Goal: Transaction & Acquisition: Purchase product/service

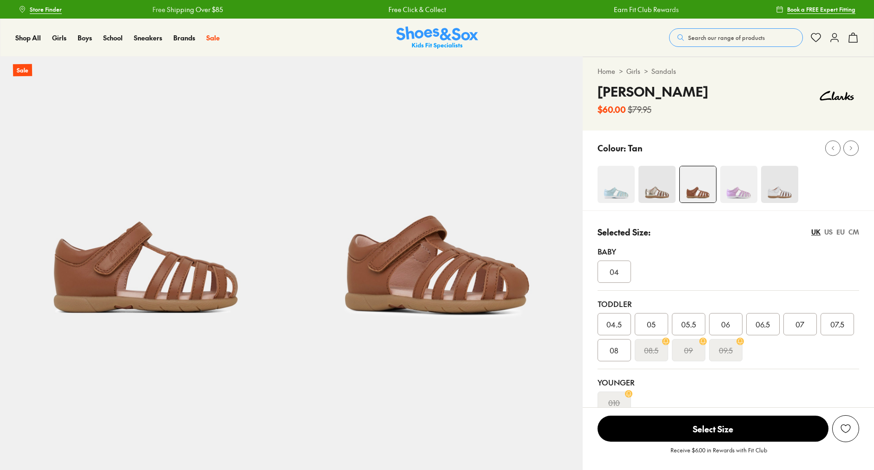
click at [660, 184] on img at bounding box center [656, 184] width 37 height 37
select select "*"
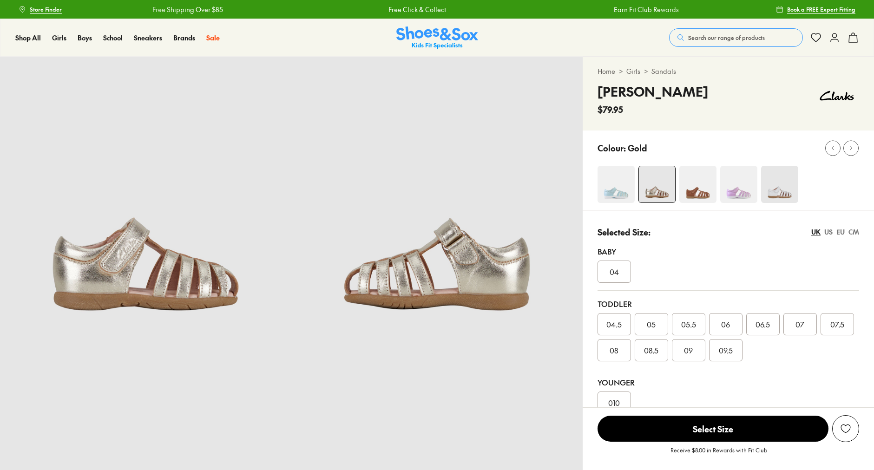
click at [698, 193] on img at bounding box center [697, 184] width 37 height 37
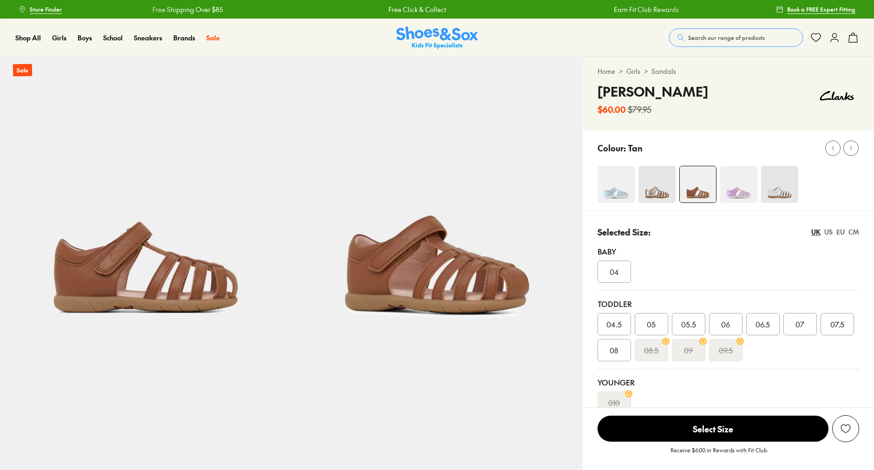
select select "*"
click at [827, 232] on div "US" at bounding box center [828, 232] width 8 height 10
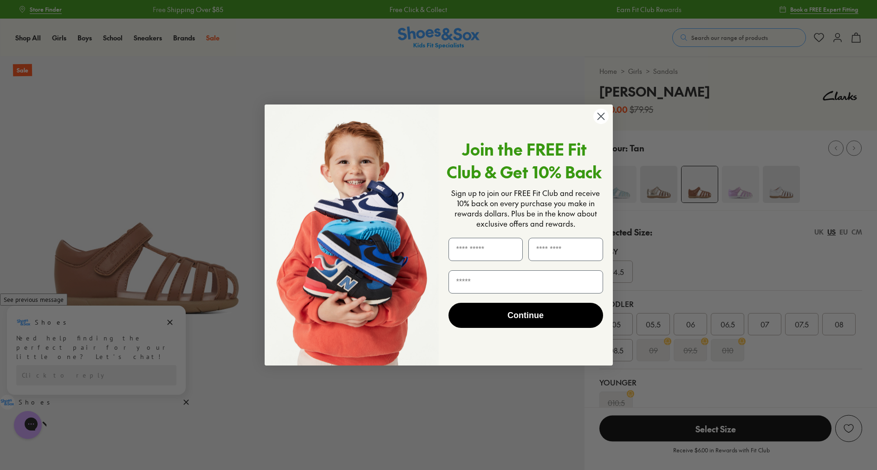
click at [604, 117] on circle "Close dialog" at bounding box center [600, 116] width 15 height 15
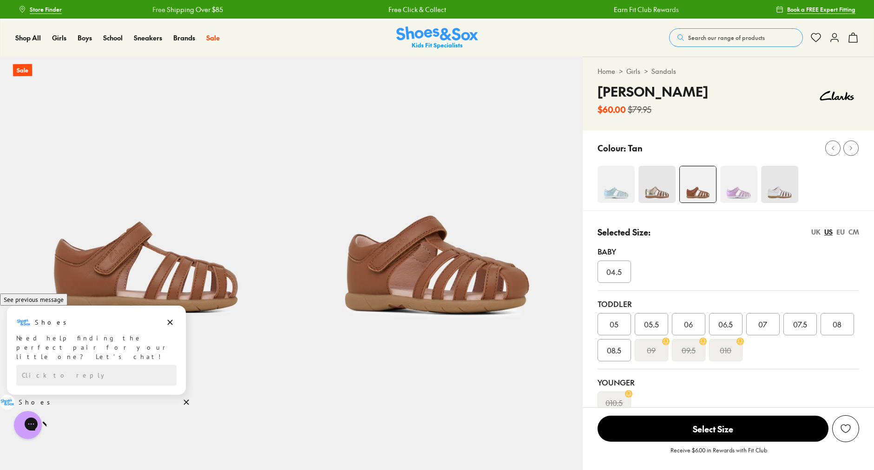
click at [688, 323] on span "06" at bounding box center [688, 324] width 9 height 11
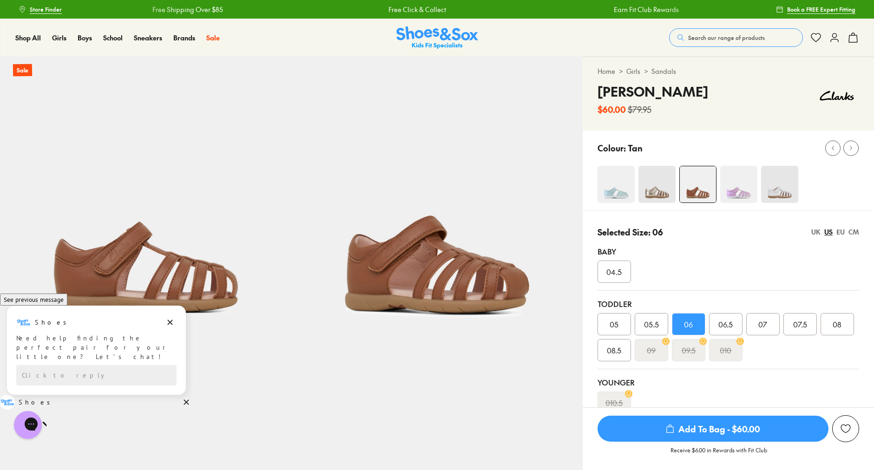
click at [707, 430] on span "Add To Bag - $60.00" at bounding box center [712, 429] width 231 height 26
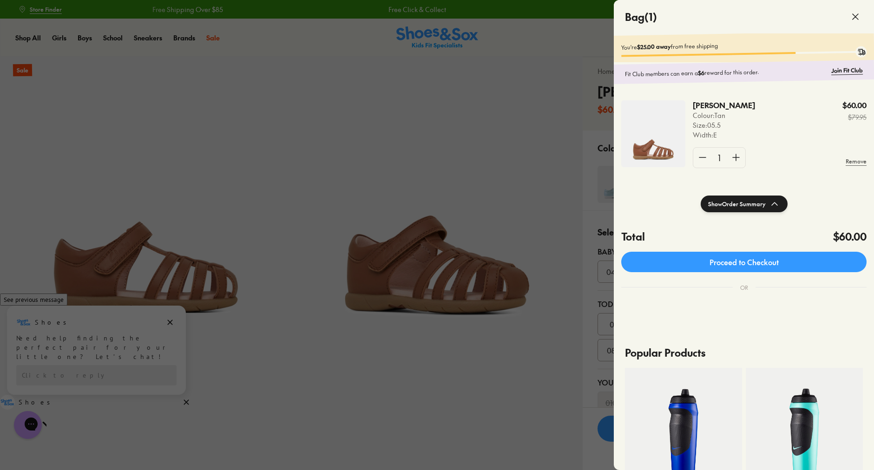
click at [584, 209] on div at bounding box center [437, 235] width 874 height 470
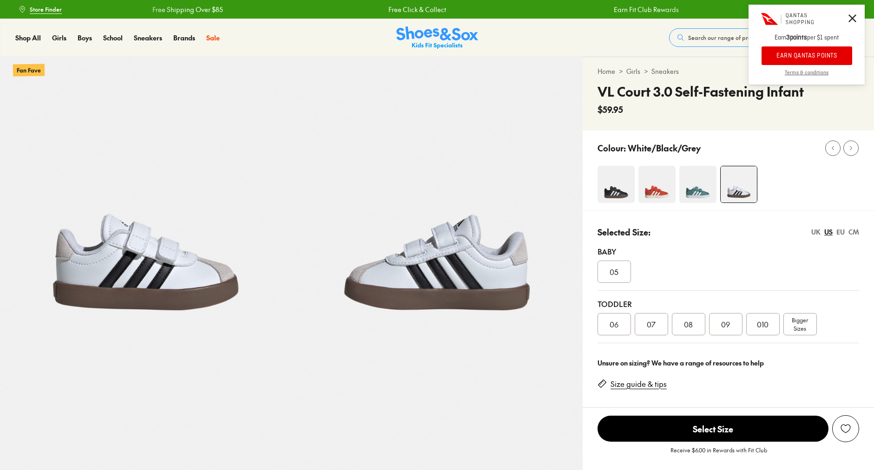
select select "*"
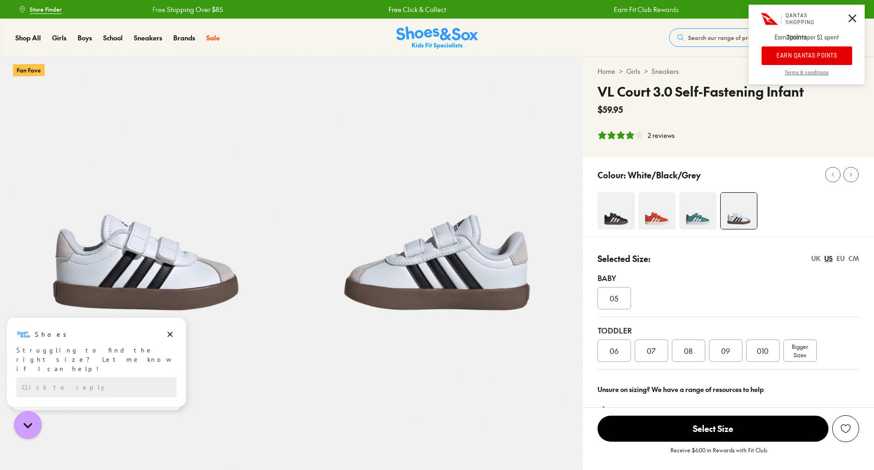
click at [852, 19] on icon at bounding box center [852, 18] width 8 height 8
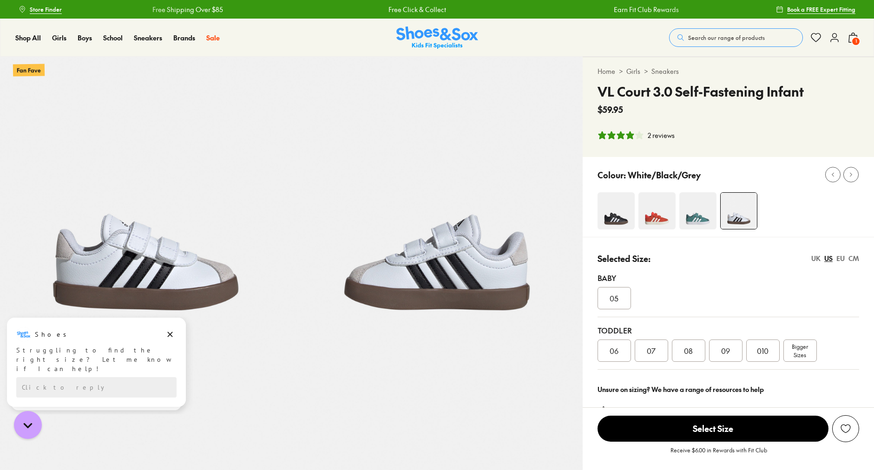
click at [851, 36] on icon at bounding box center [852, 37] width 11 height 11
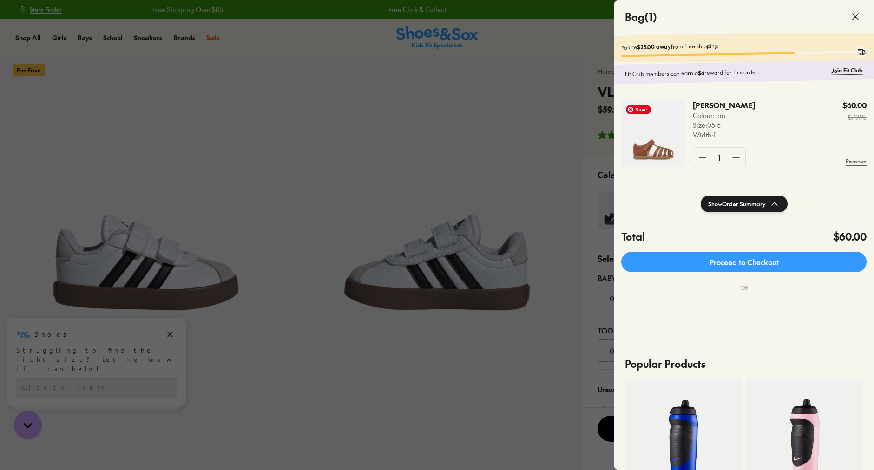
click at [658, 141] on img at bounding box center [653, 133] width 64 height 67
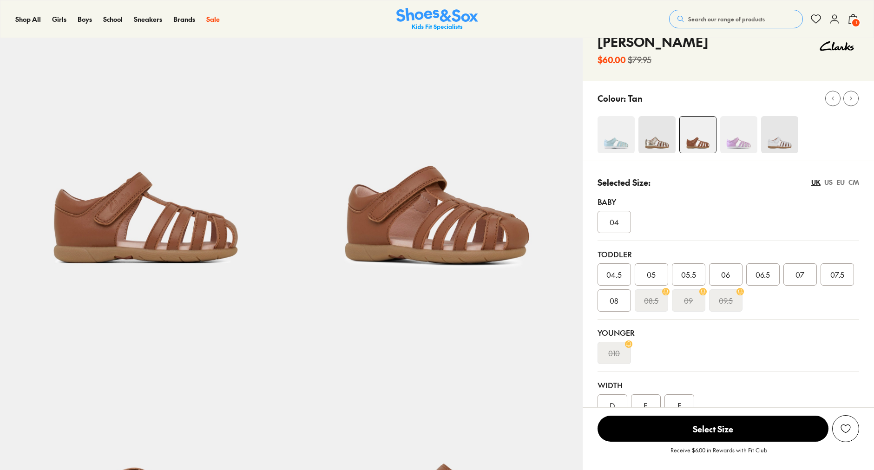
select select "*"
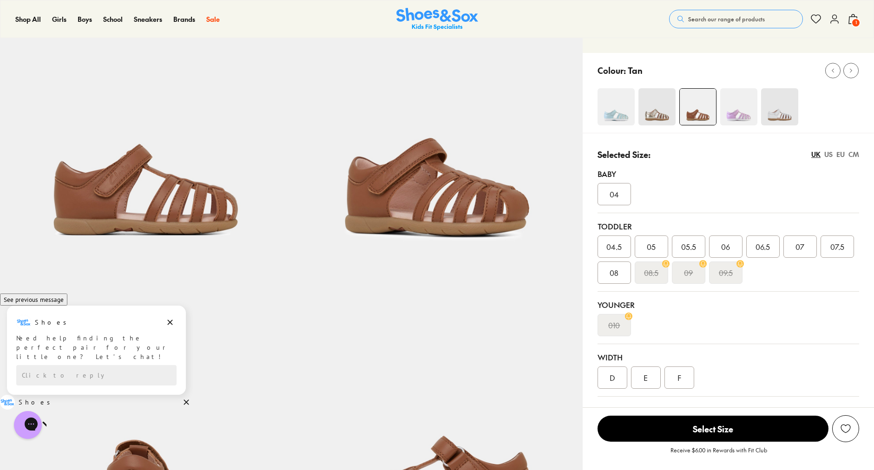
click at [854, 24] on span "1" at bounding box center [855, 22] width 9 height 9
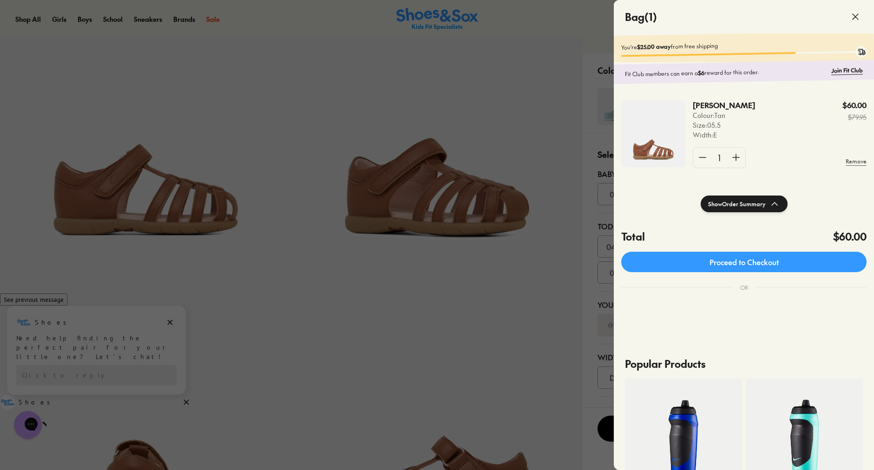
click at [439, 20] on div at bounding box center [437, 235] width 874 height 470
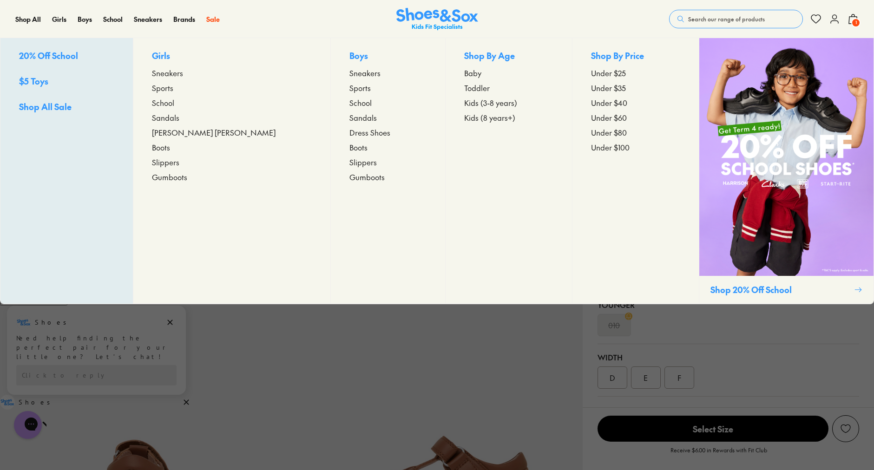
click at [464, 89] on span "Toddler" at bounding box center [477, 87] width 26 height 11
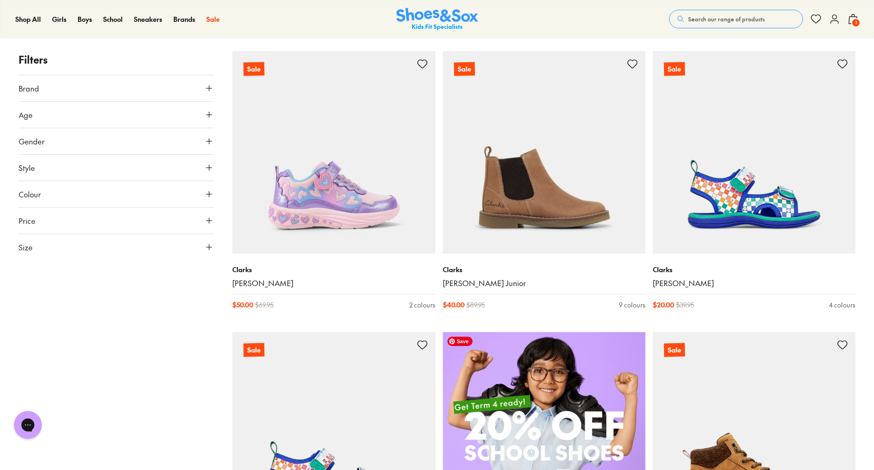
scroll to position [523, 0]
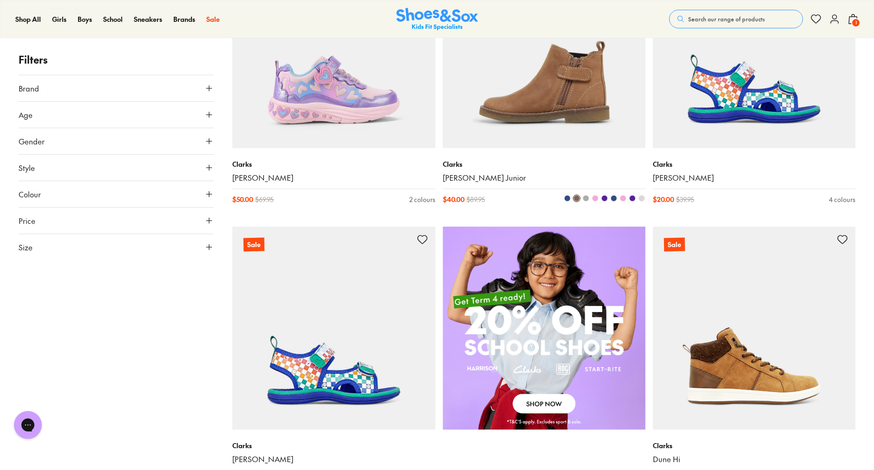
click at [568, 114] on img at bounding box center [544, 47] width 203 height 203
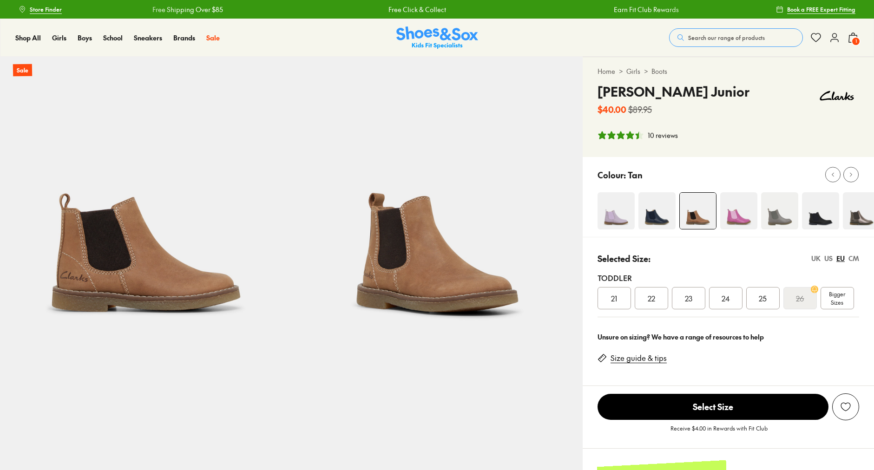
select select "*"
click at [829, 260] on div "US" at bounding box center [828, 259] width 8 height 10
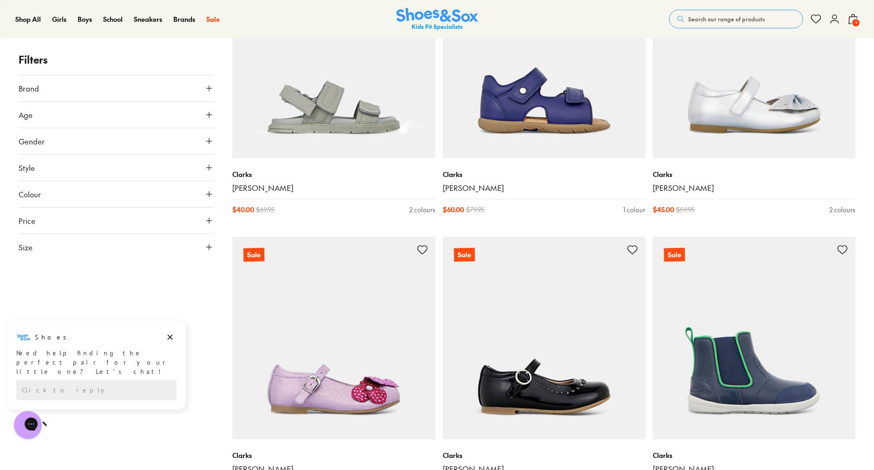
scroll to position [2481, 0]
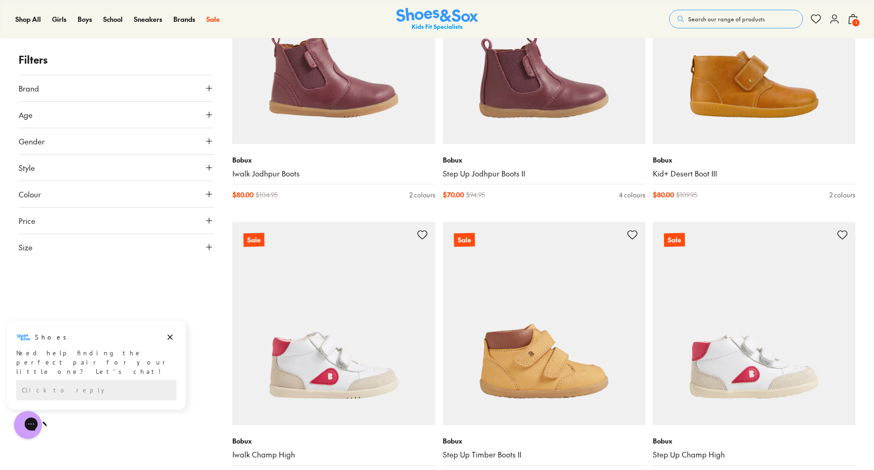
scroll to position [5586, 0]
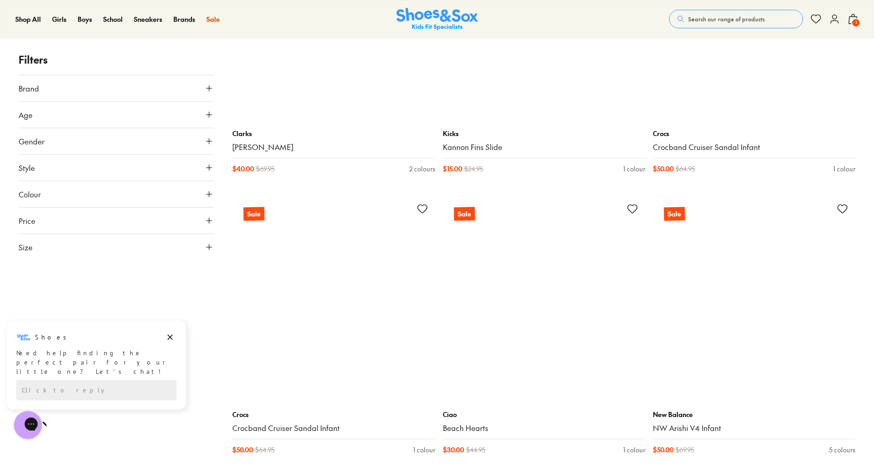
scroll to position [8429, 0]
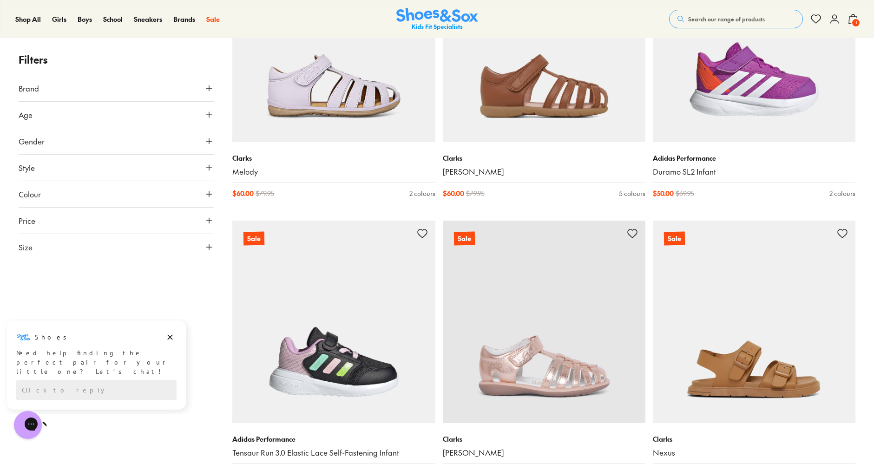
scroll to position [10647, 0]
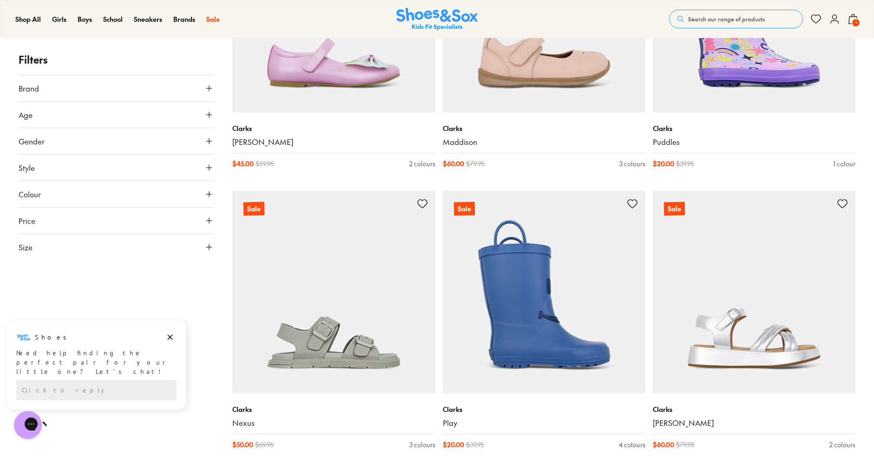
scroll to position [13213, 0]
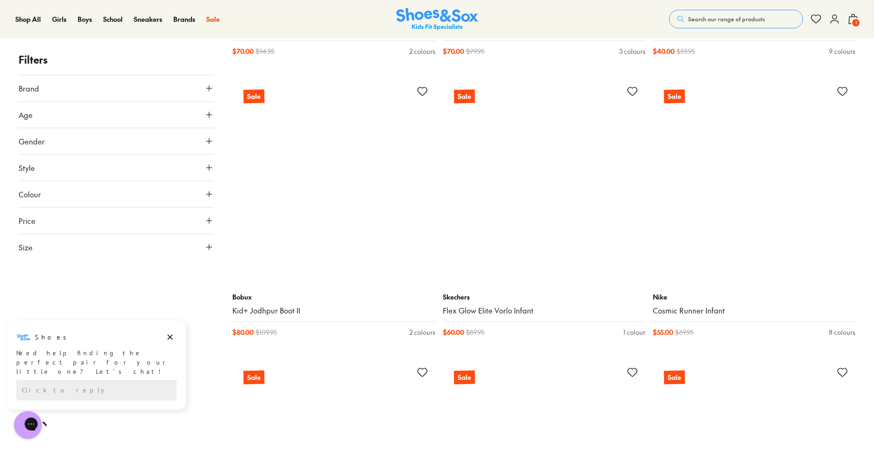
scroll to position [17540, 0]
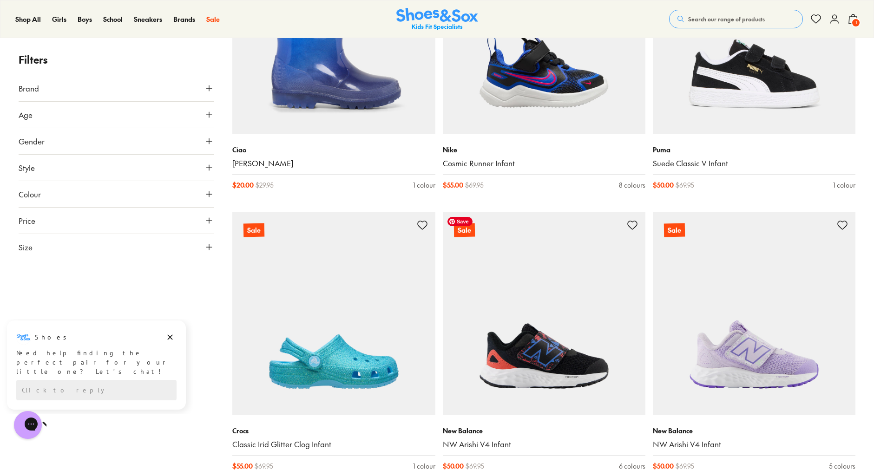
scroll to position [20496, 0]
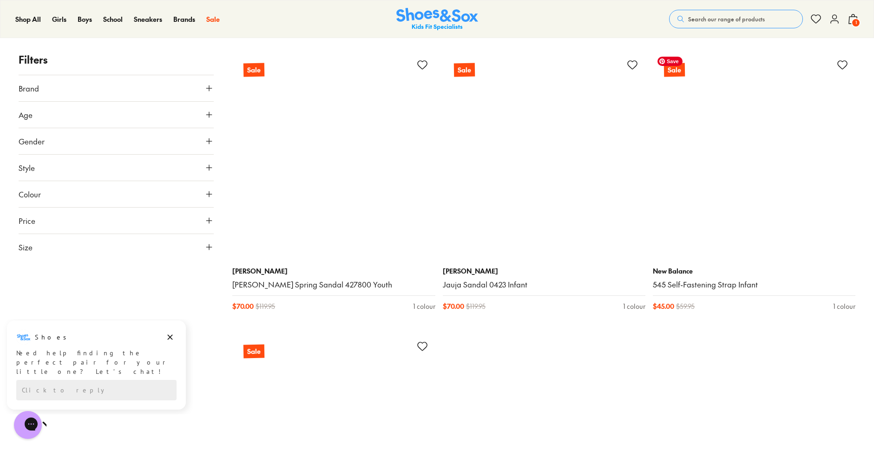
scroll to position [23748, 0]
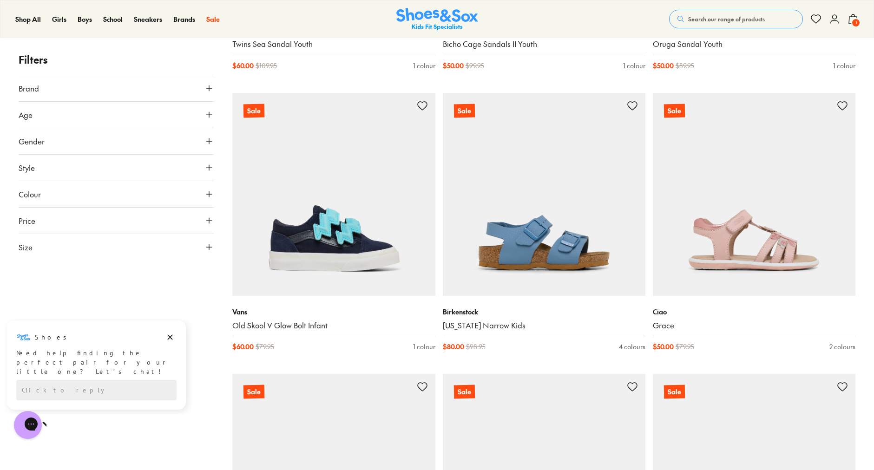
scroll to position [25112, 0]
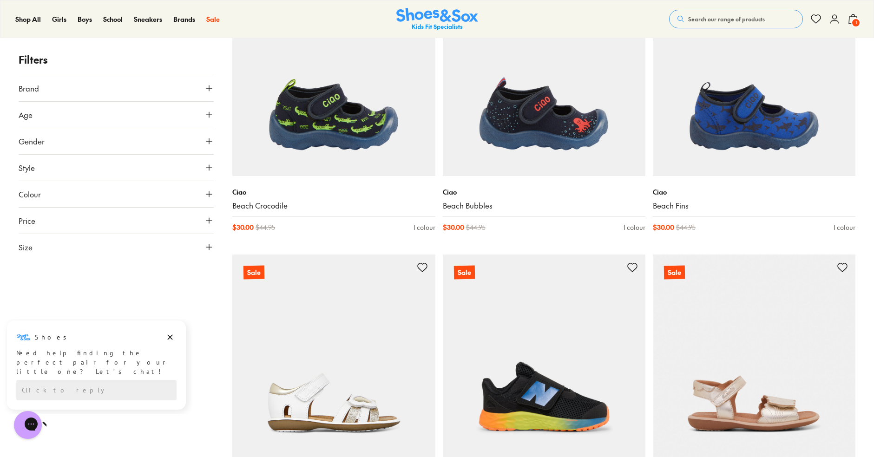
scroll to position [28886, 0]
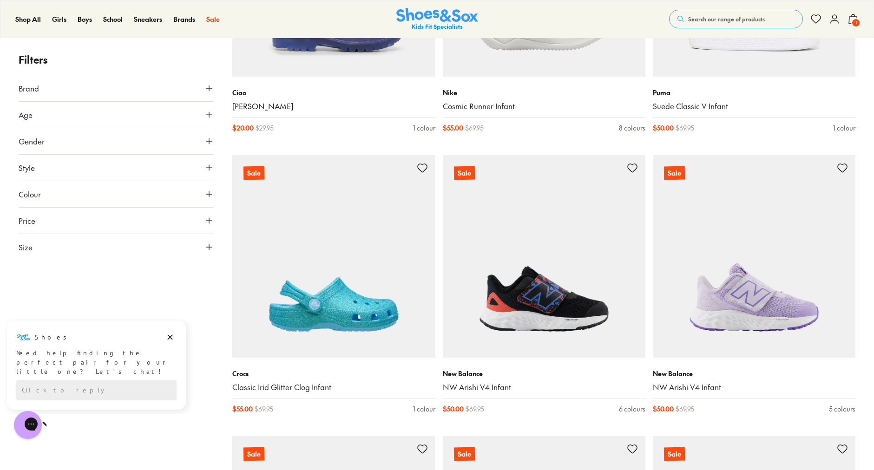
scroll to position [20535, 0]
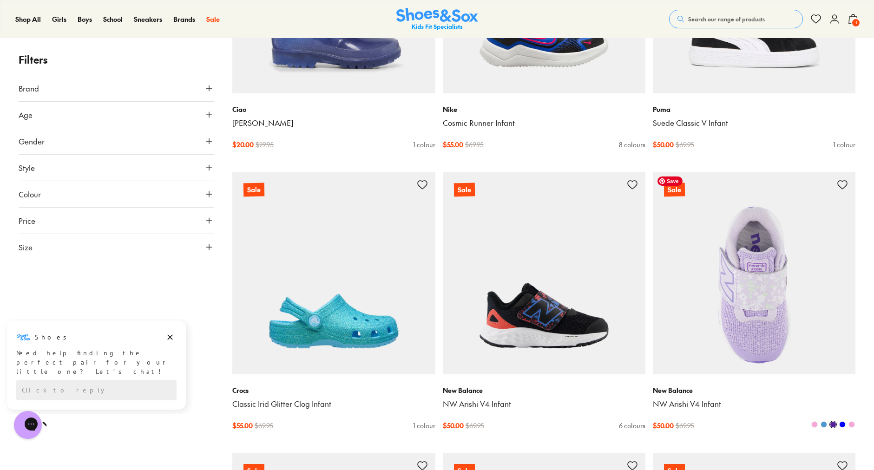
click at [783, 296] on img at bounding box center [754, 273] width 203 height 203
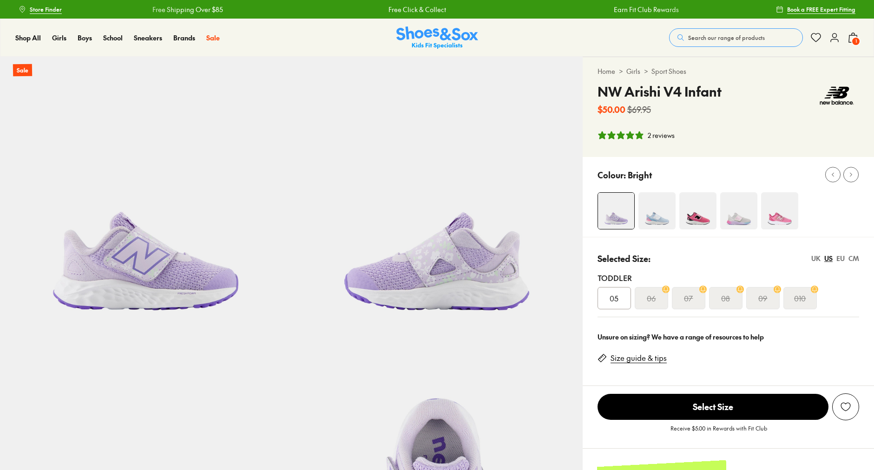
select select "*"
click at [651, 215] on img at bounding box center [656, 210] width 37 height 37
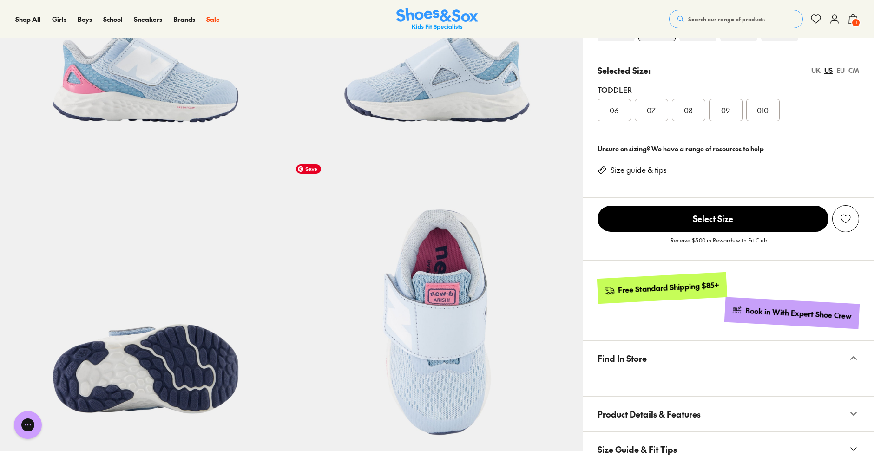
select select "*"
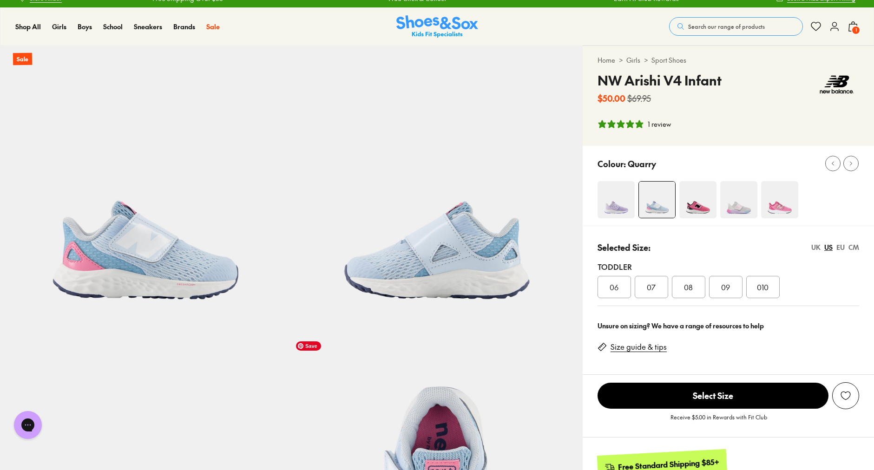
scroll to position [6, 0]
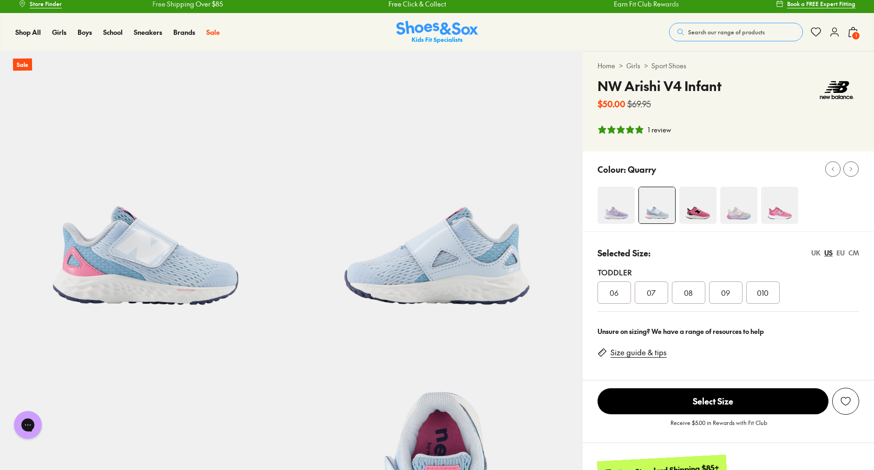
click at [613, 203] on img at bounding box center [615, 205] width 37 height 37
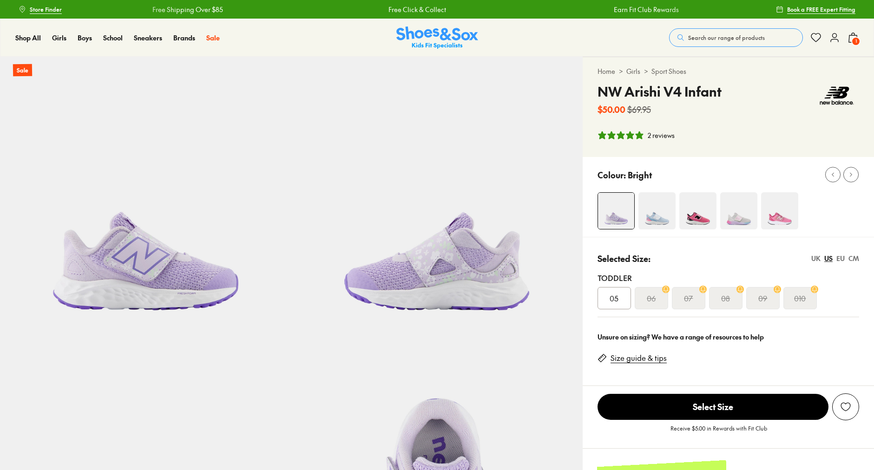
select select "*"
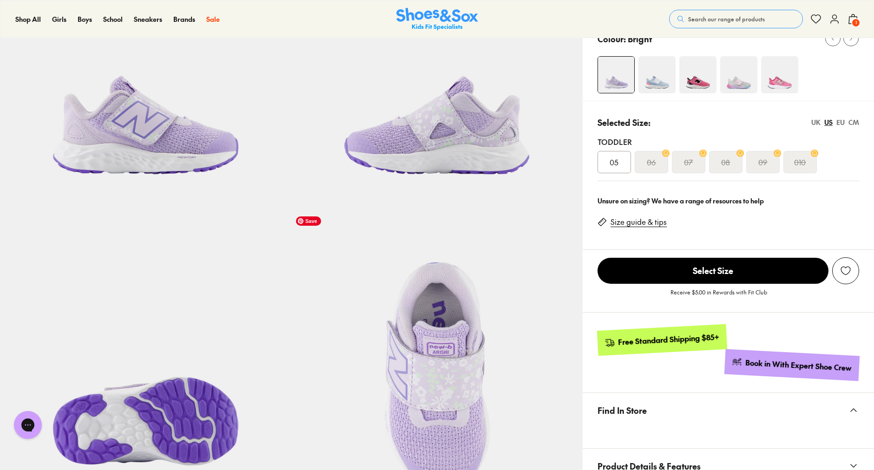
scroll to position [59, 0]
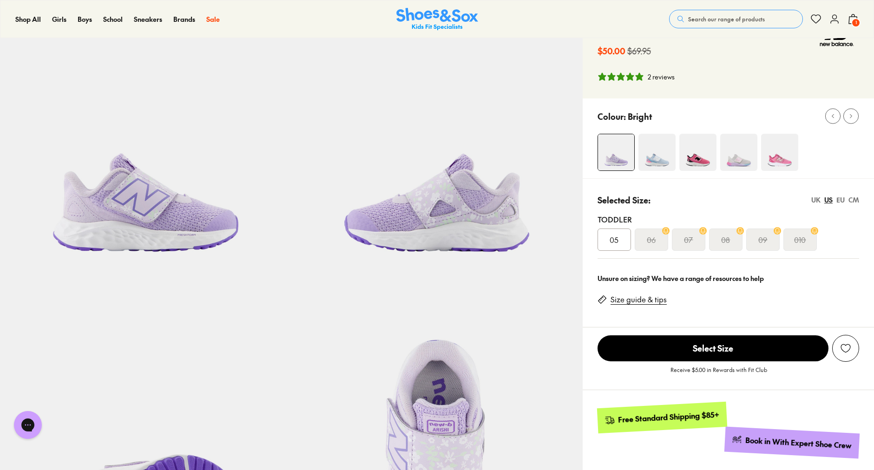
click at [648, 159] on img at bounding box center [656, 152] width 37 height 37
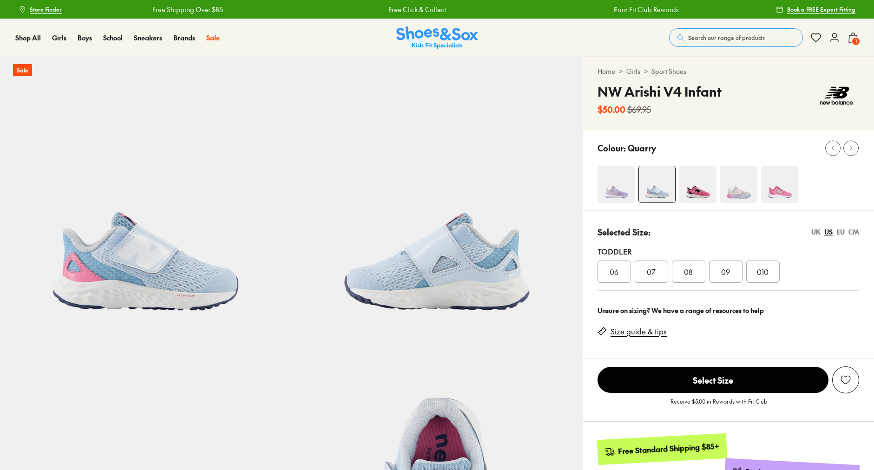
select select "*"
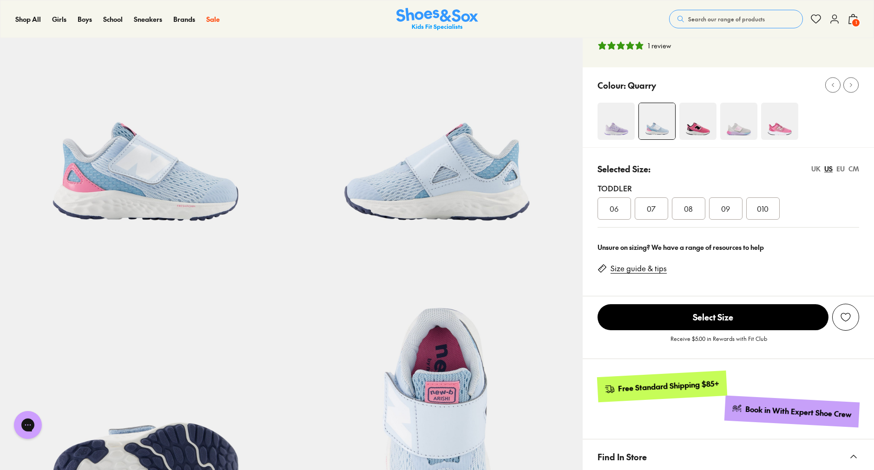
scroll to position [89, 0]
click at [654, 204] on span "07" at bounding box center [651, 208] width 9 height 11
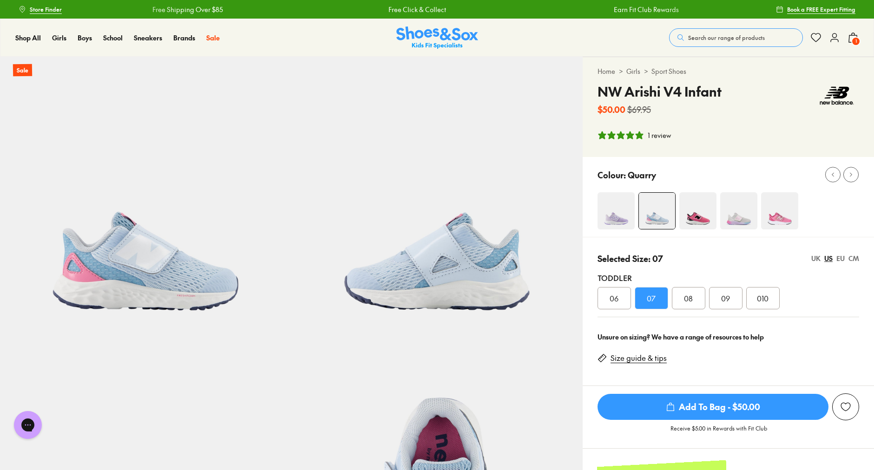
click at [699, 413] on span "Add To Bag - $50.00" at bounding box center [712, 407] width 231 height 26
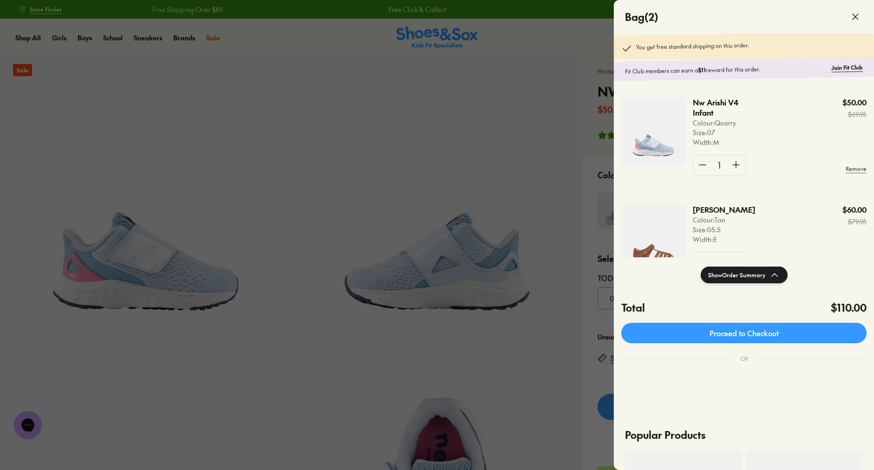
click at [586, 268] on div at bounding box center [437, 235] width 874 height 470
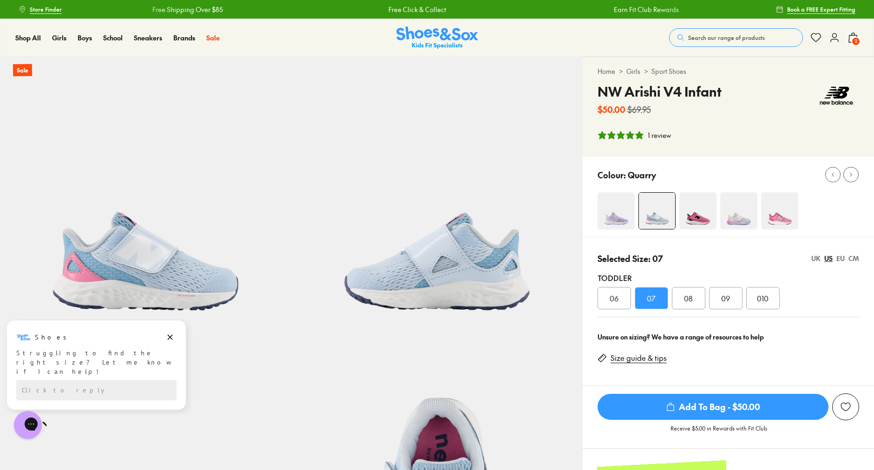
click at [697, 212] on img at bounding box center [697, 210] width 37 height 37
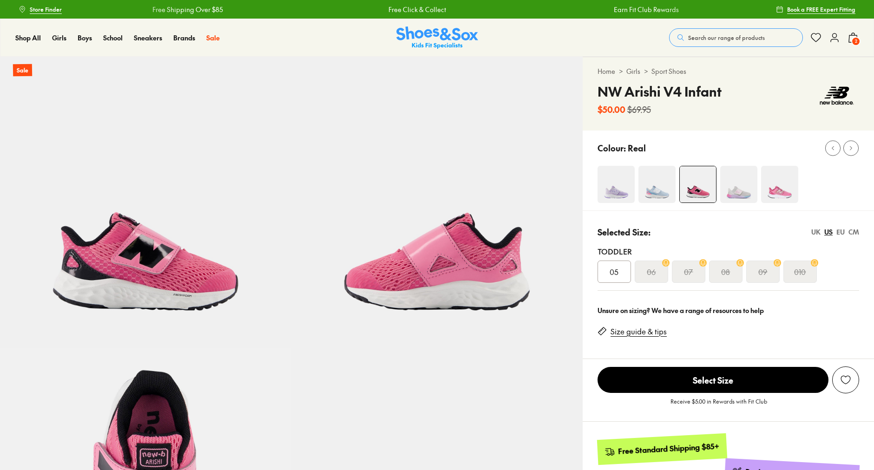
click at [741, 185] on img at bounding box center [738, 184] width 37 height 37
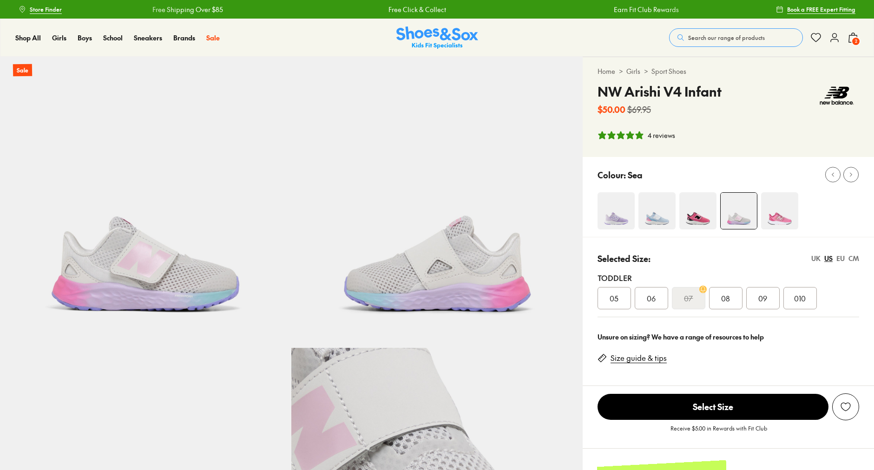
select select "*"
click at [778, 214] on img at bounding box center [779, 210] width 37 height 37
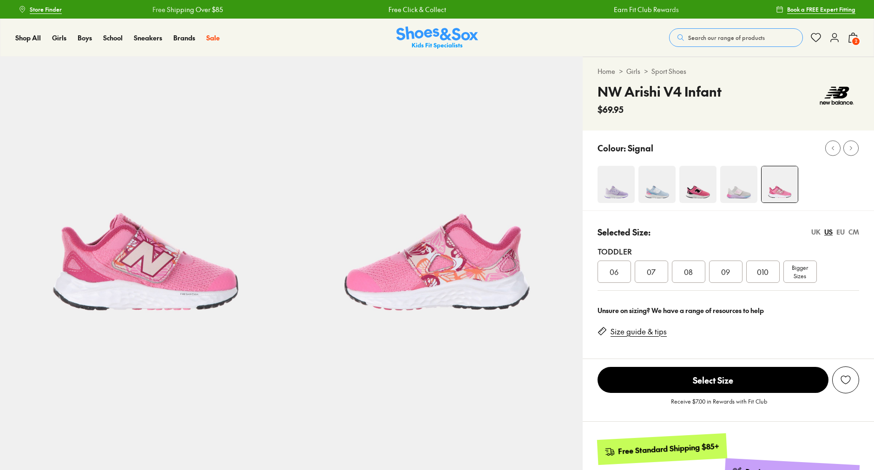
select select "*"
click at [853, 39] on span "2" at bounding box center [855, 41] width 9 height 9
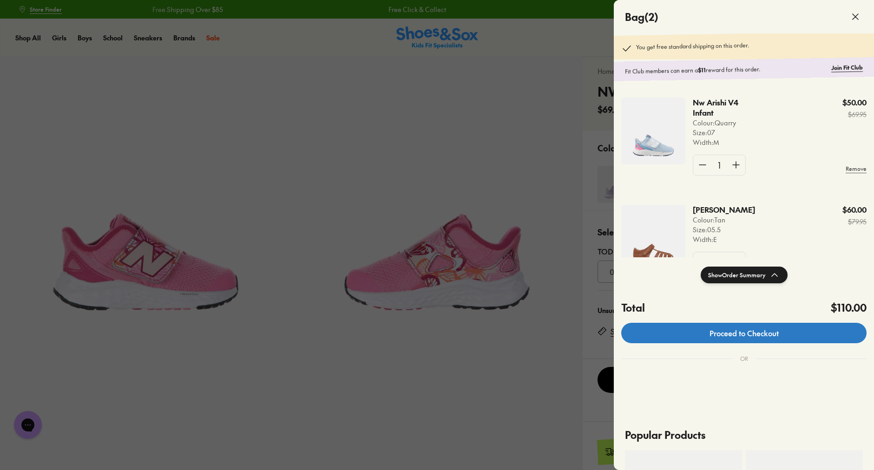
click at [716, 338] on link "Proceed to Checkout" at bounding box center [743, 333] width 245 height 20
